Goal: Information Seeking & Learning: Learn about a topic

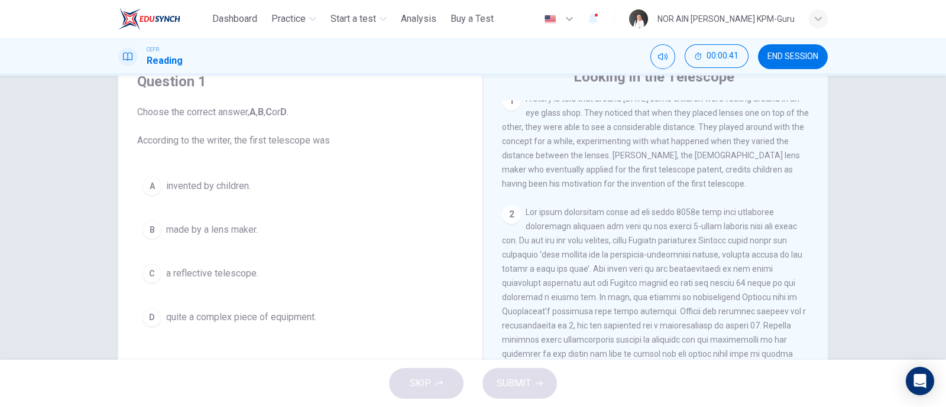
scroll to position [271, 0]
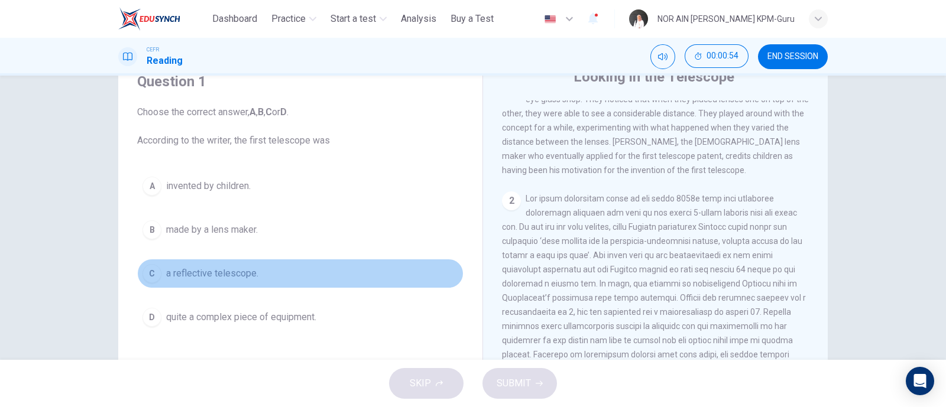
click at [150, 276] on div "C" at bounding box center [152, 273] width 19 height 19
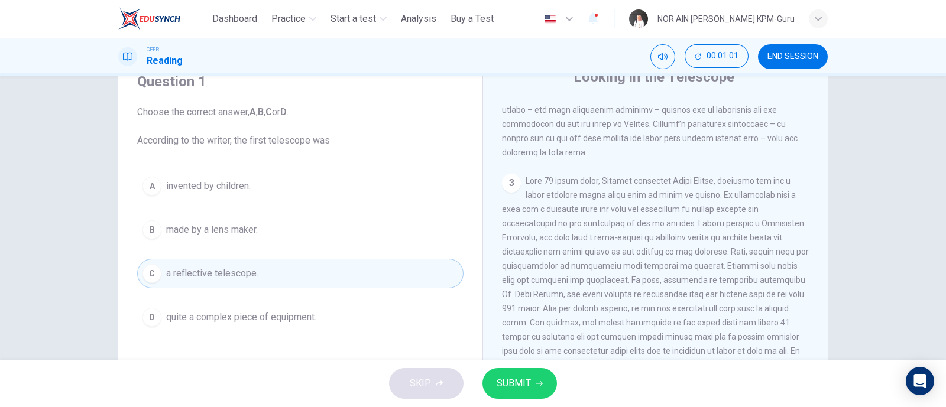
scroll to position [532, 0]
click at [508, 389] on span "SUBMIT" at bounding box center [514, 384] width 34 height 17
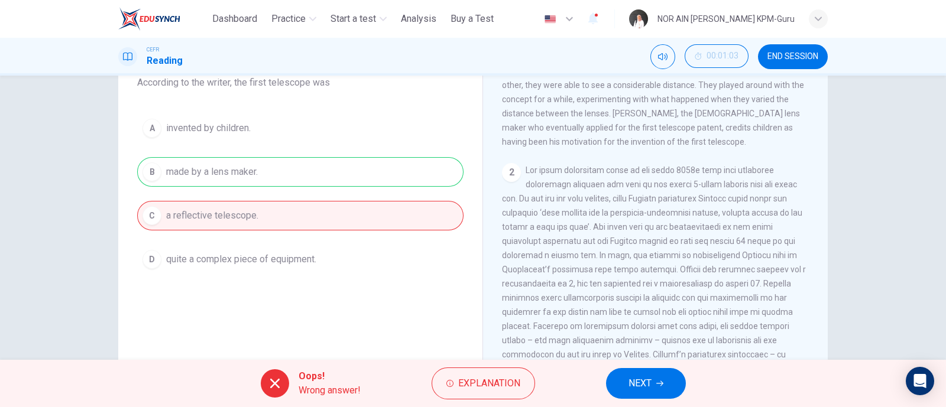
scroll to position [174, 0]
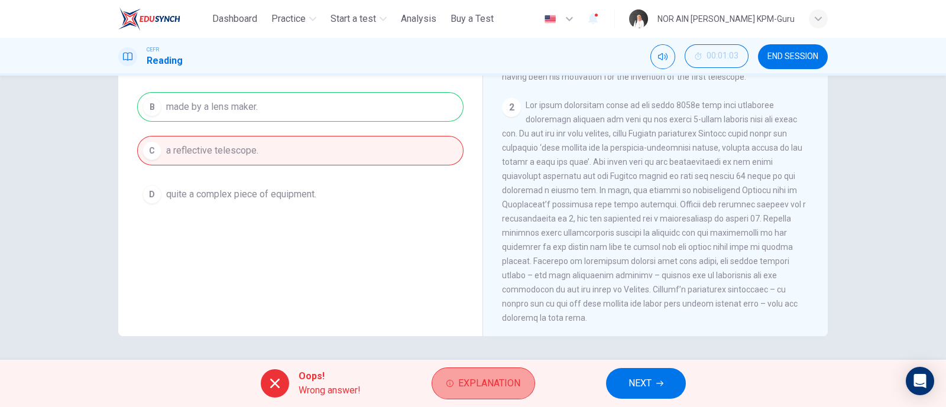
click at [477, 380] on span "Explanation" at bounding box center [489, 384] width 62 height 17
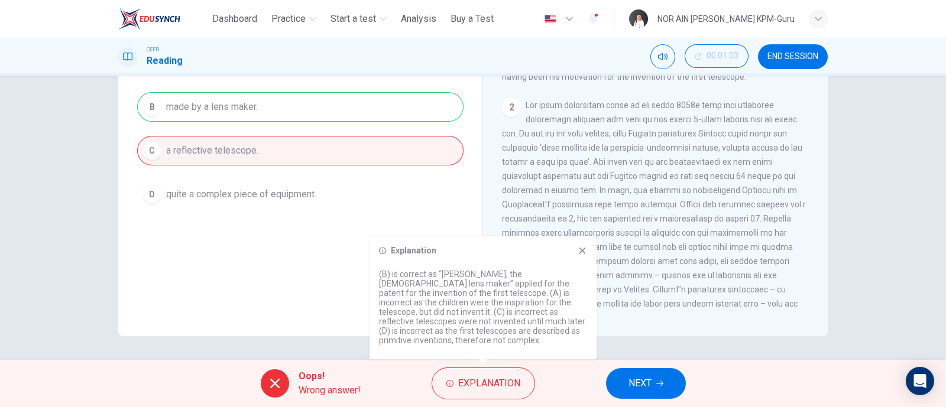
drag, startPoint x: 398, startPoint y: 286, endPoint x: 435, endPoint y: 309, distance: 43.3
click at [435, 309] on p "(B) is correct as “[PERSON_NAME], the [DEMOGRAPHIC_DATA] lens maker” applied fo…" at bounding box center [483, 308] width 208 height 76
click at [400, 196] on div "A invented by children. B made by a lens maker. C a reflective telescope. D qui…" at bounding box center [300, 128] width 326 height 161
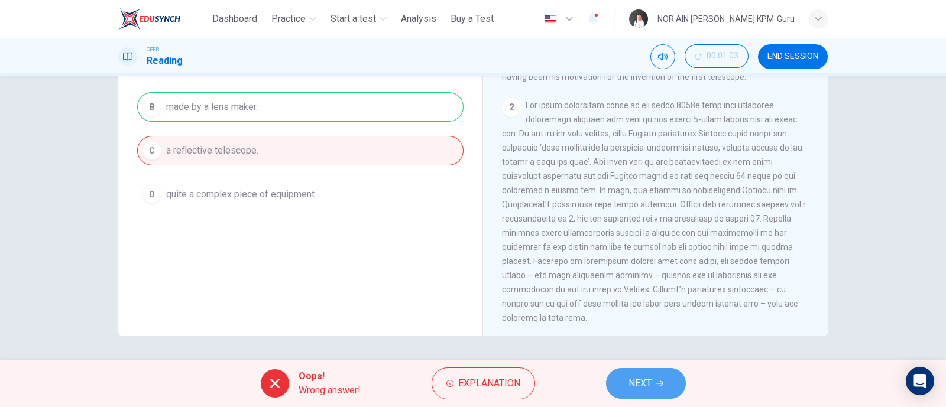
click at [650, 397] on button "NEXT" at bounding box center [646, 383] width 80 height 31
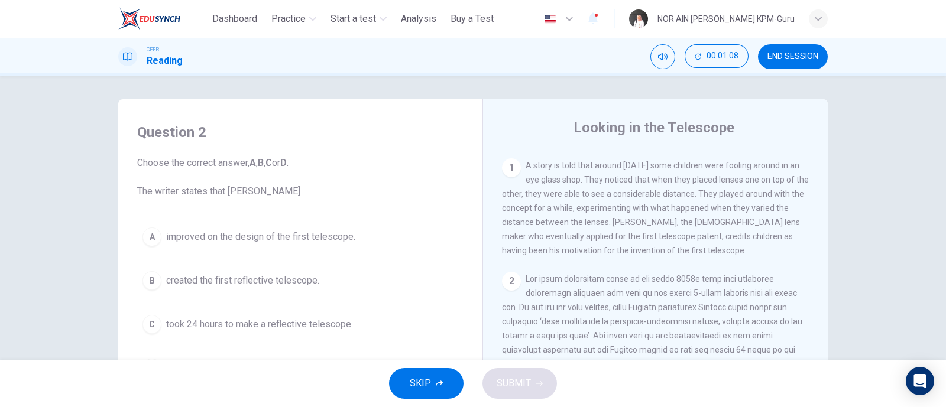
scroll to position [1, 0]
click at [799, 57] on span "END SESSION" at bounding box center [793, 56] width 51 height 9
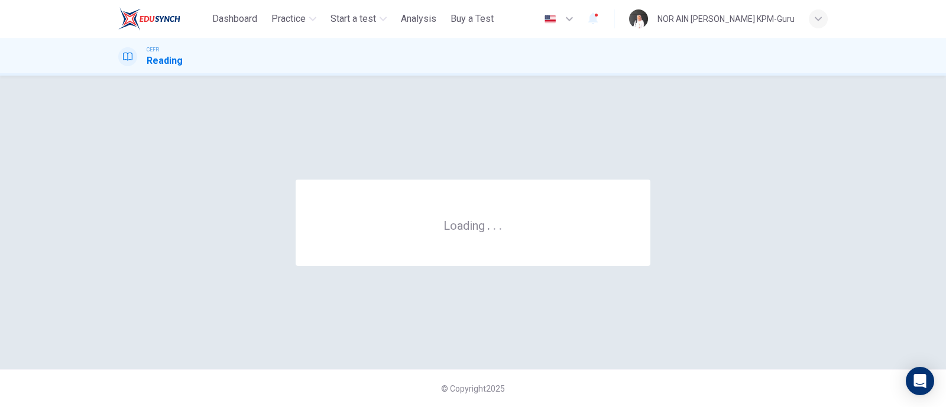
scroll to position [0, 0]
